Goal: Check status: Check status

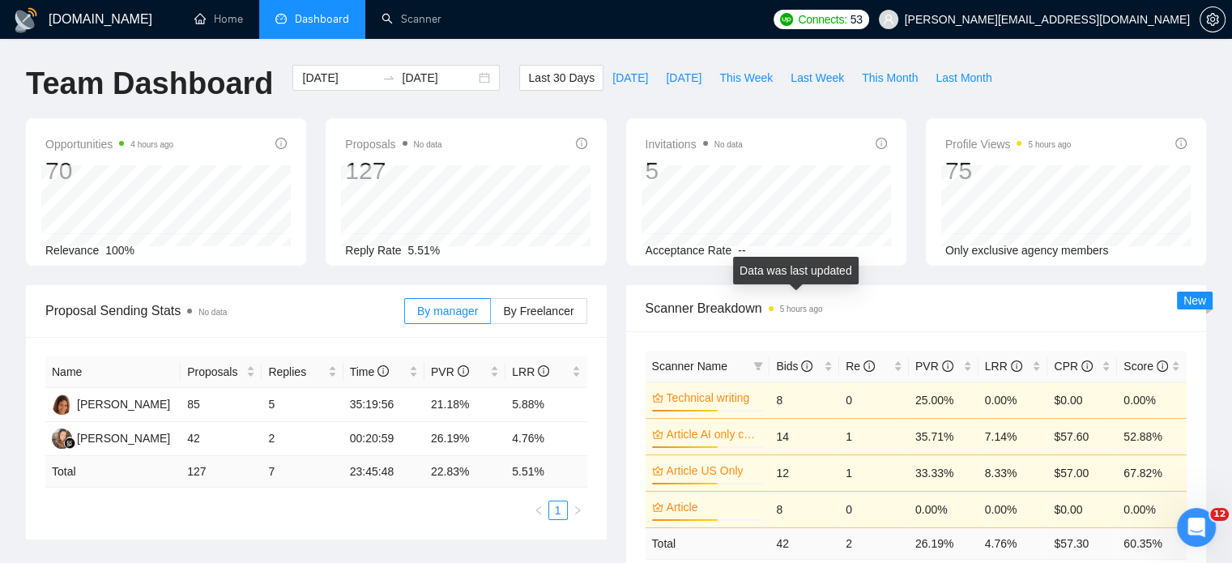
click at [802, 311] on time "5 hours ago" at bounding box center [801, 309] width 43 height 9
click at [472, 79] on div "[DATE] [DATE]" at bounding box center [395, 78] width 207 height 26
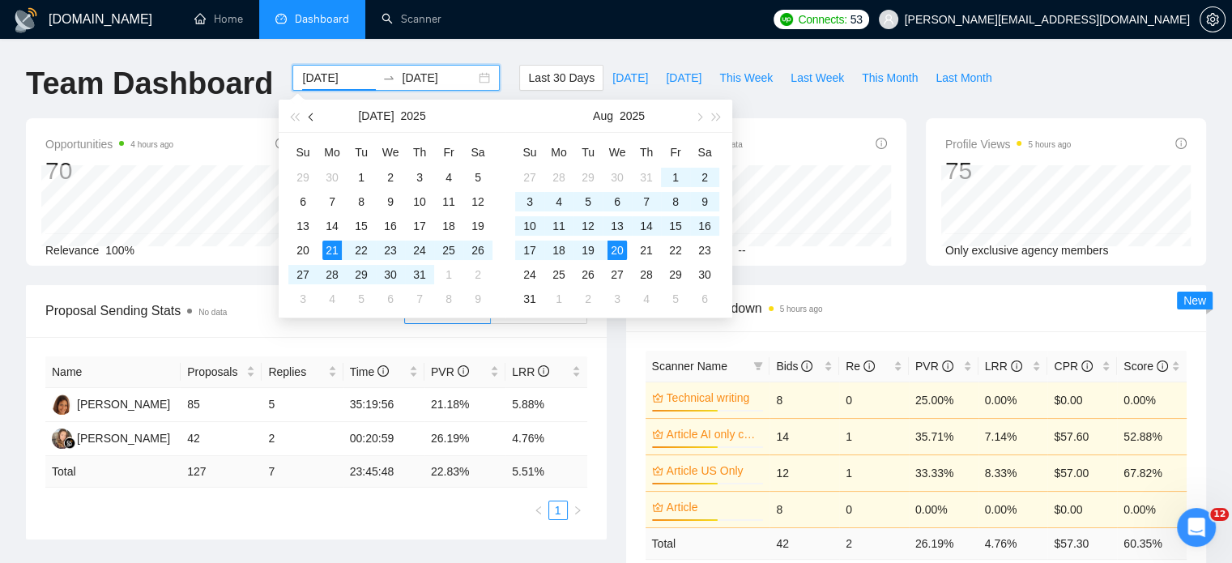
click at [311, 118] on span "button" at bounding box center [313, 117] width 8 height 8
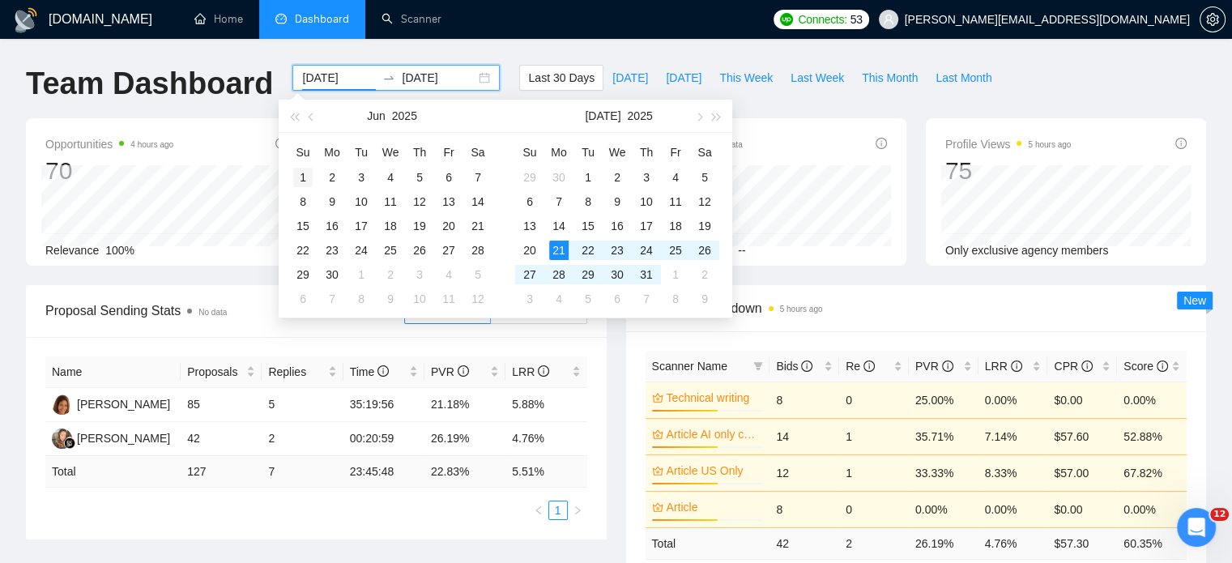
type input "[DATE]"
click at [301, 168] on div "1" at bounding box center [302, 177] width 19 height 19
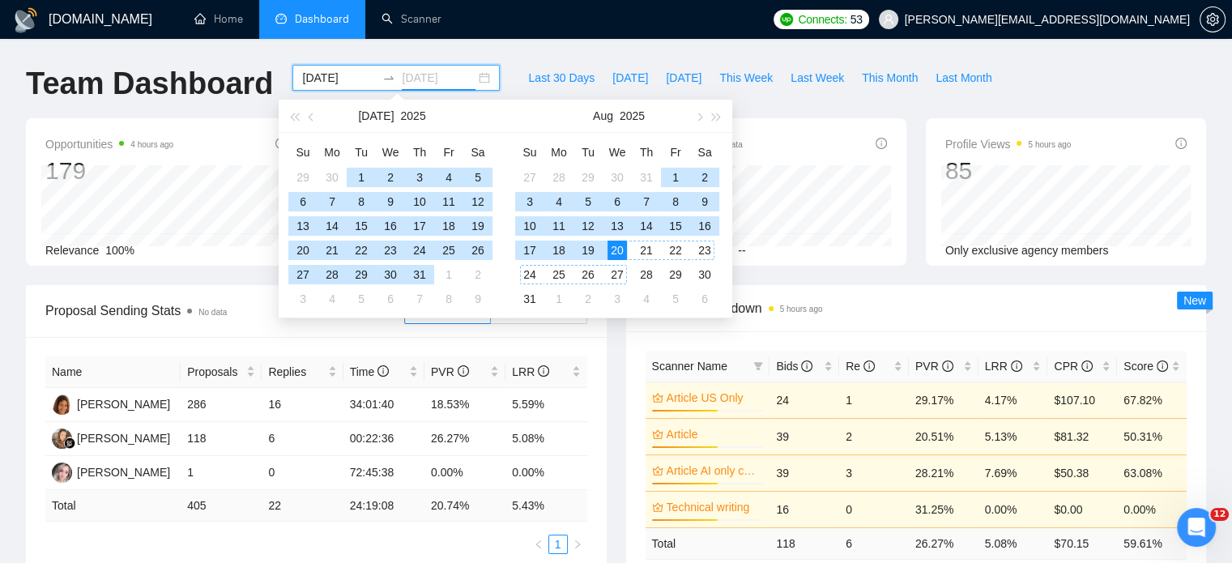
type input "[DATE]"
click at [616, 254] on div "20" at bounding box center [616, 250] width 19 height 19
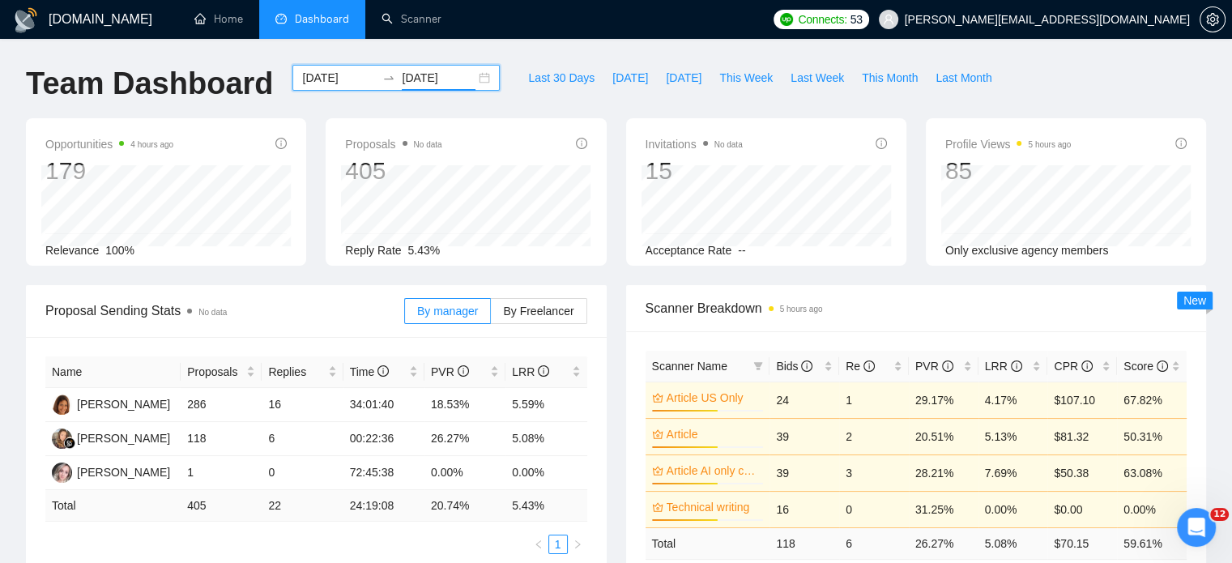
click at [325, 83] on input "[DATE]" at bounding box center [339, 78] width 74 height 18
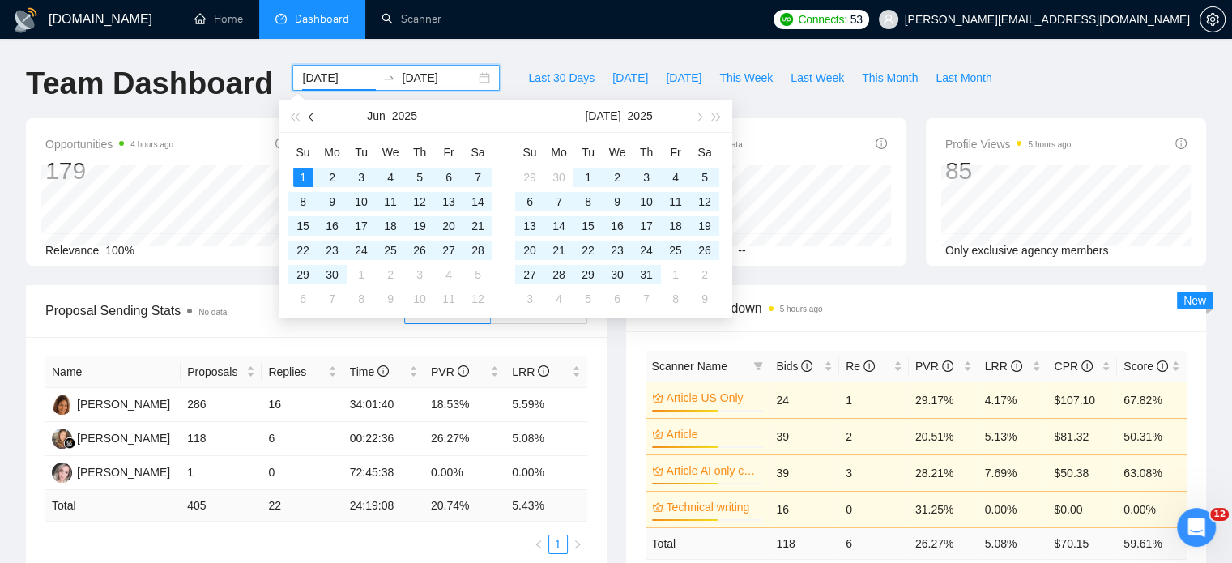
click at [308, 113] on button "button" at bounding box center [312, 116] width 18 height 32
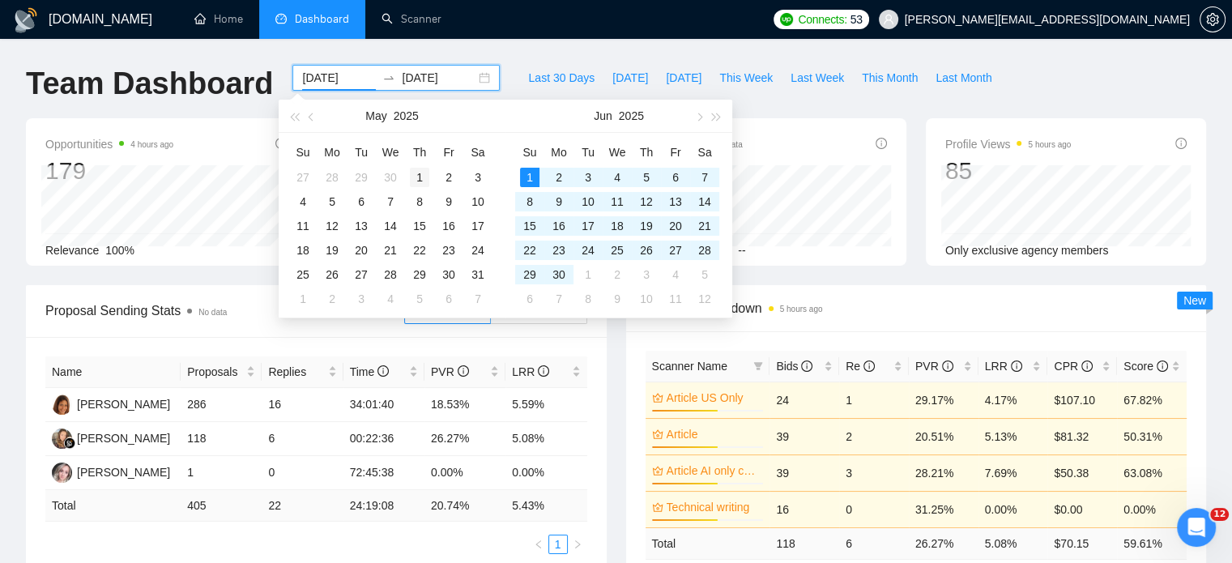
type input "[DATE]"
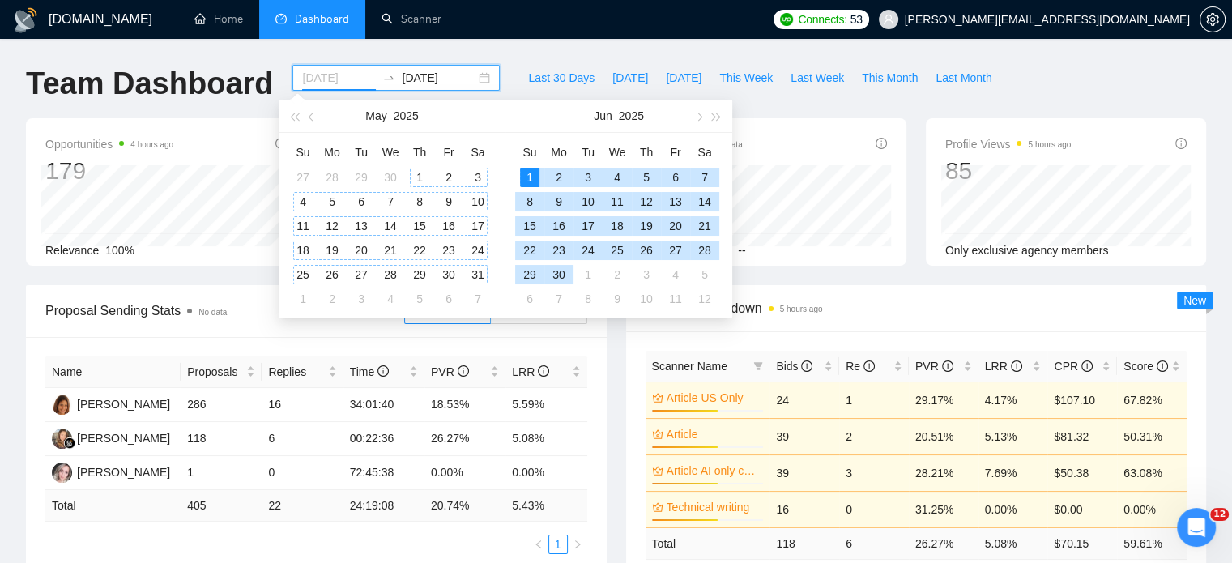
click at [421, 181] on div "1" at bounding box center [419, 177] width 19 height 19
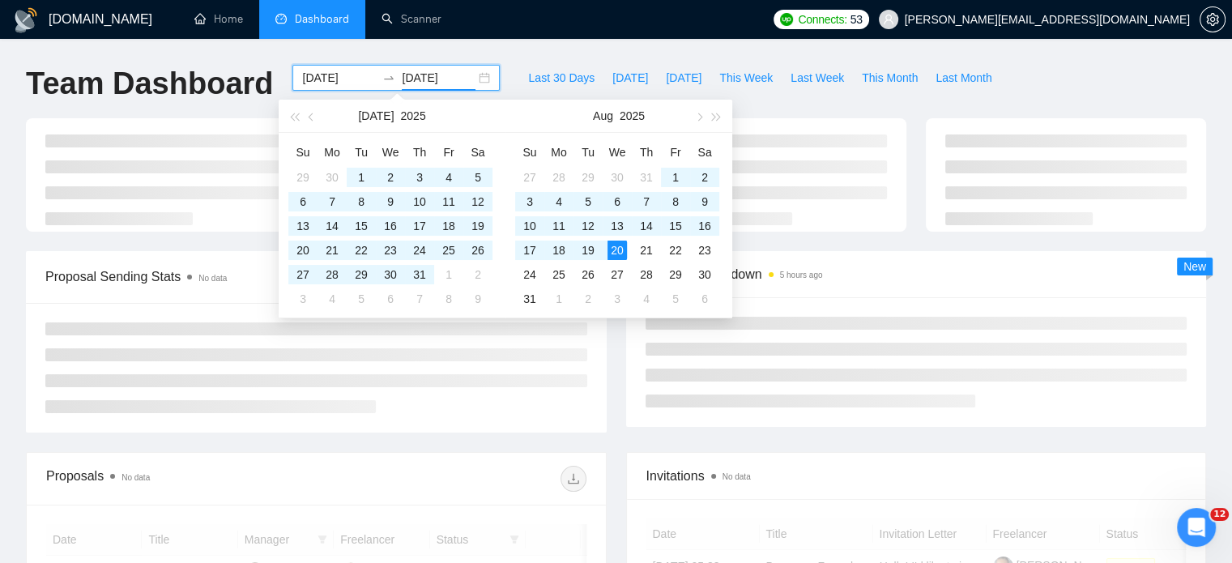
click at [441, 79] on input "[DATE]" at bounding box center [439, 78] width 74 height 18
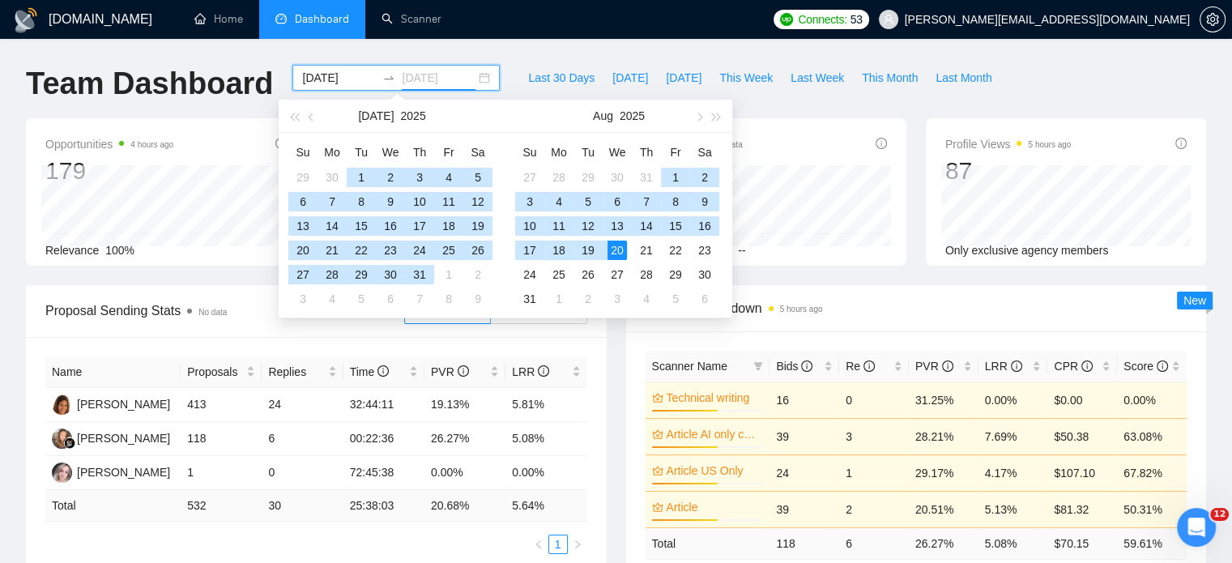
type input "[DATE]"
click at [623, 252] on div "20" at bounding box center [616, 250] width 19 height 19
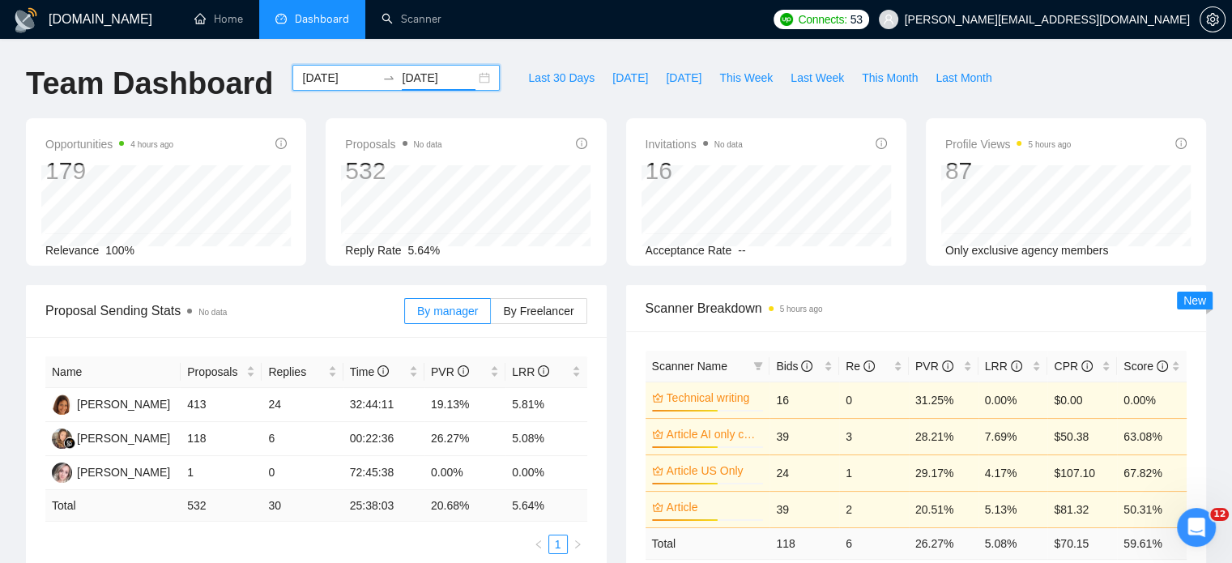
click at [336, 79] on input "[DATE]" at bounding box center [339, 78] width 74 height 18
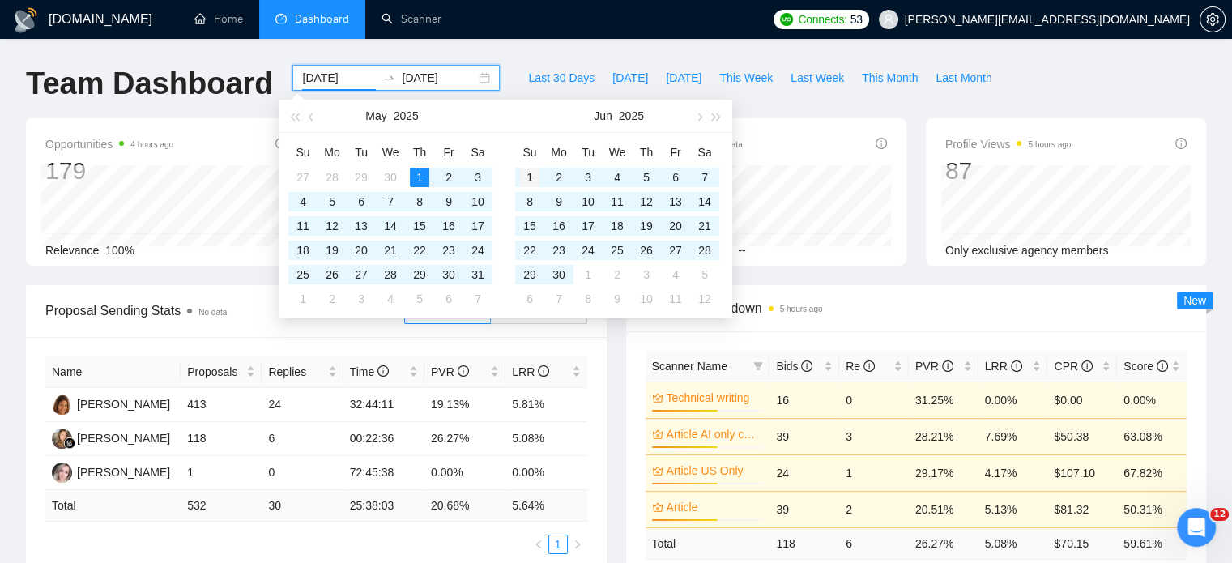
type input "[DATE]"
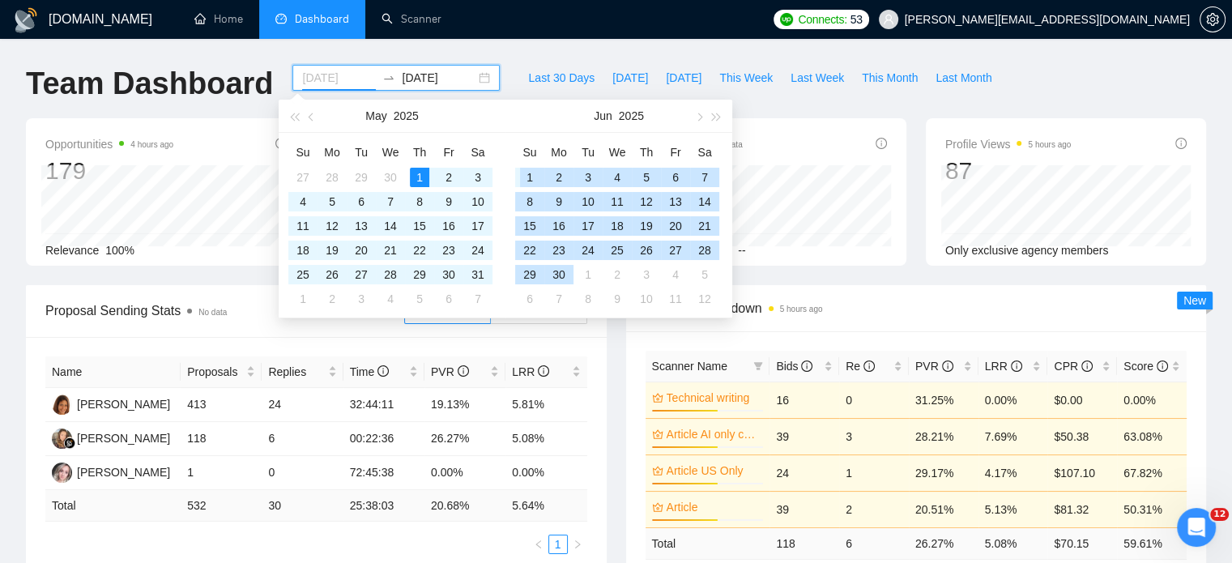
click at [534, 174] on div "1" at bounding box center [529, 177] width 19 height 19
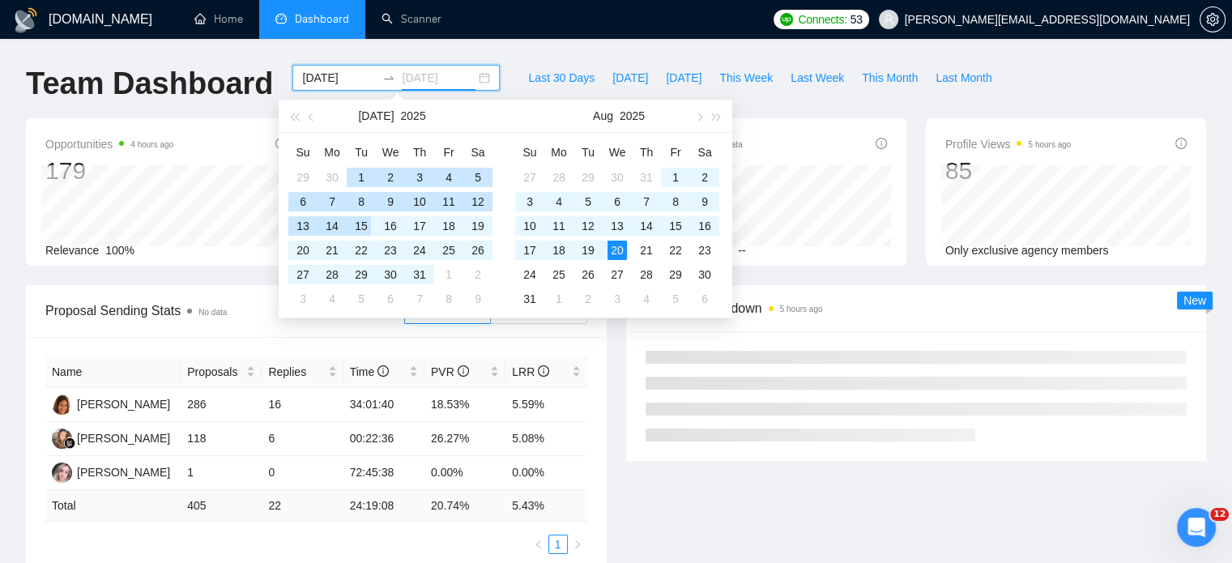
type input "[DATE]"
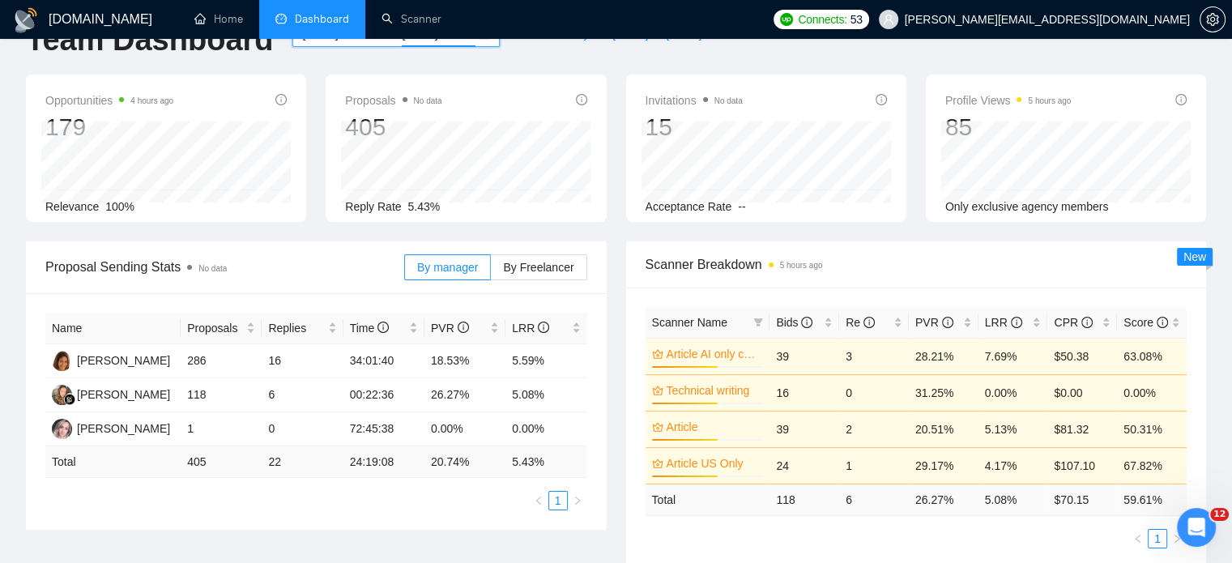
scroll to position [81, 0]
